Goal: Find specific page/section: Find specific page/section

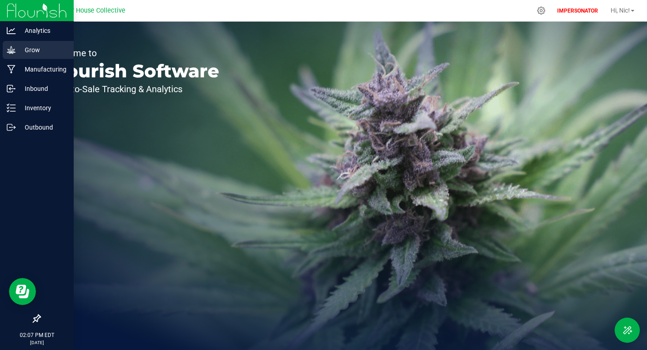
click at [16, 47] on p "Grow" at bounding box center [43, 50] width 54 height 11
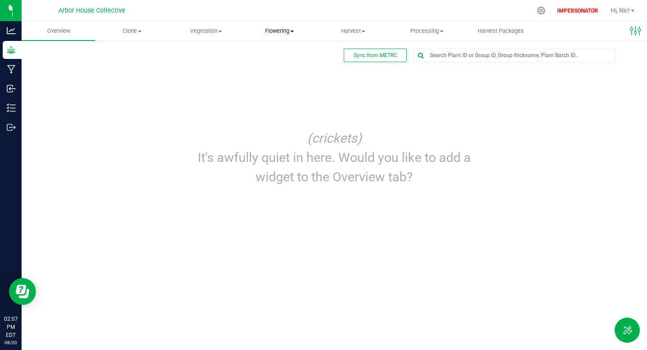
click at [278, 32] on span "Flowering" at bounding box center [279, 31] width 73 height 8
click at [216, 31] on span "Vegetation" at bounding box center [206, 31] width 73 height 8
click at [215, 51] on span "Veg groups" at bounding box center [197, 54] width 57 height 8
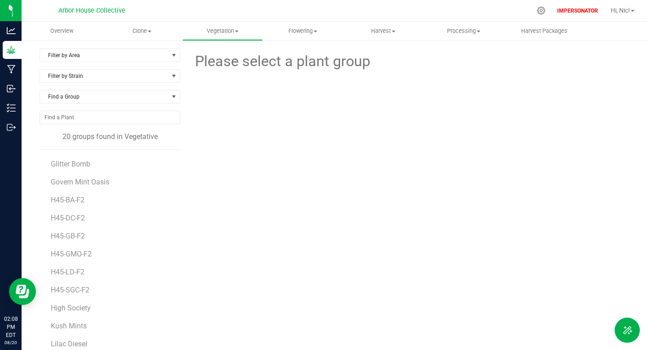
scroll to position [54, 0]
click at [306, 33] on span "Flowering" at bounding box center [303, 31] width 80 height 8
click at [302, 62] on span "Flowering groups" at bounding box center [300, 65] width 75 height 8
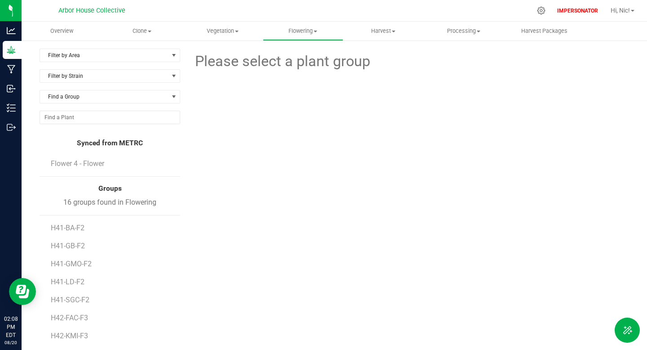
scroll to position [88, 0]
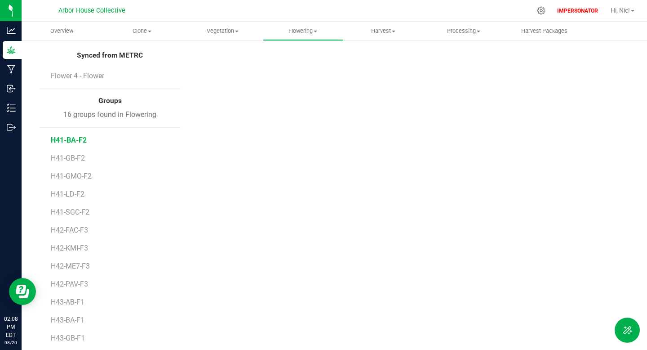
click at [60, 139] on span "H41-BA-F2" at bounding box center [69, 140] width 36 height 9
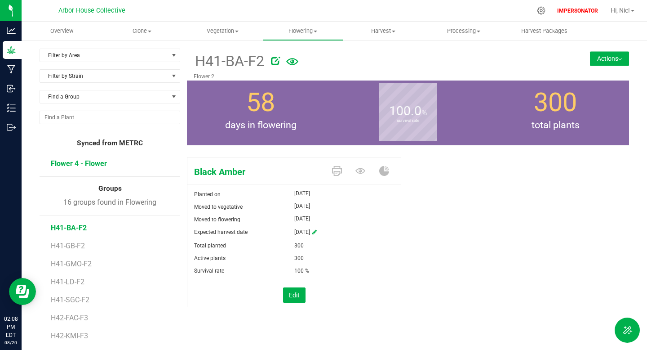
click at [74, 162] on span "Flower 4 - Flower" at bounding box center [79, 163] width 56 height 9
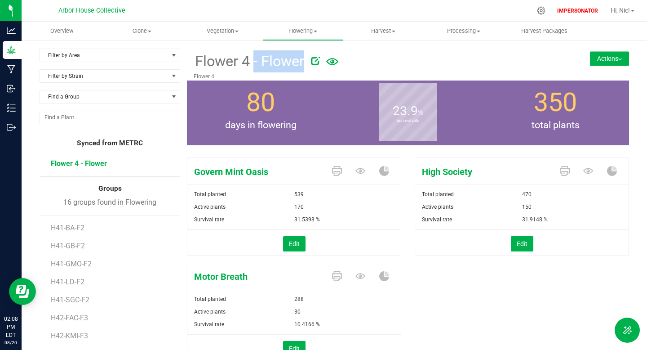
drag, startPoint x: 196, startPoint y: 61, endPoint x: 306, endPoint y: 57, distance: 109.4
click at [307, 57] on div "Flower 4 - Flower" at bounding box center [371, 61] width 355 height 24
click at [306, 57] on div at bounding box center [426, 59] width 245 height 18
click at [229, 28] on span "Vegetation" at bounding box center [223, 31] width 80 height 8
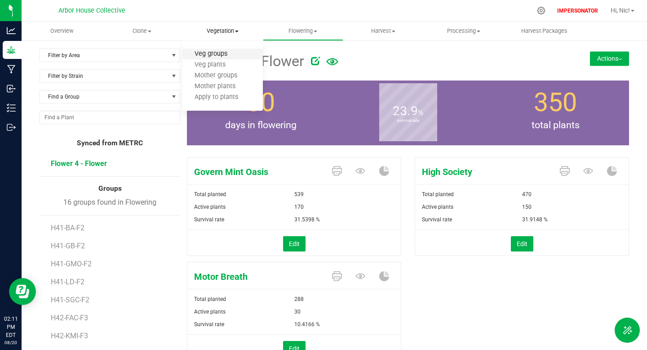
click at [223, 52] on span "Veg groups" at bounding box center [211, 54] width 57 height 8
